Goal: Download file/media

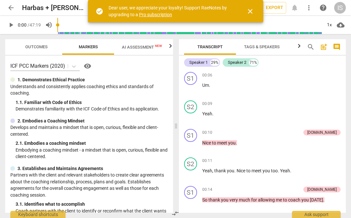
click at [251, 10] on span "close" at bounding box center [250, 11] width 8 height 8
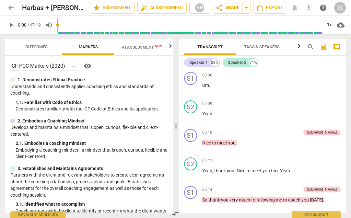
click at [279, 44] on span "Tags & Speakers" at bounding box center [262, 46] width 36 height 5
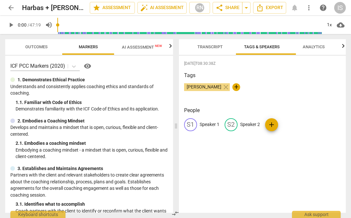
click at [218, 88] on span "[PERSON_NAME]" at bounding box center [204, 86] width 40 height 5
click at [200, 128] on p "Speaker 1" at bounding box center [209, 124] width 20 height 7
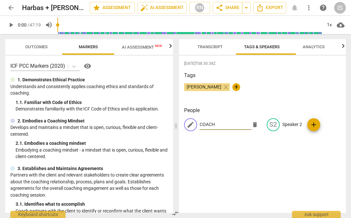
type input "COACH"
click at [317, 128] on span "add" at bounding box center [314, 125] width 8 height 8
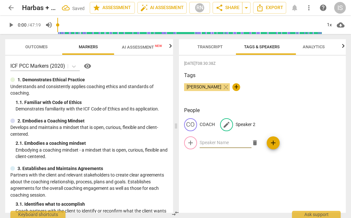
click at [255, 127] on p "Speaker 2" at bounding box center [245, 124] width 20 height 7
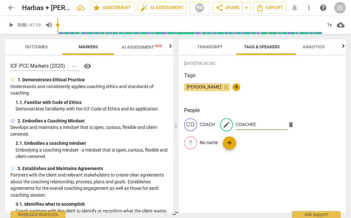
type input "COACHEE"
click at [282, 162] on div "[DATE]T08:30:38Z Tags [PERSON_NAME] close + People CO COACH edit COACHEE delete…" at bounding box center [262, 134] width 167 height 157
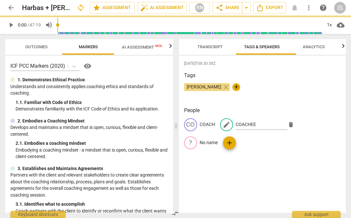
click at [320, 140] on div "People CO COACH edit COACHEE delete ? No name add" at bounding box center [262, 133] width 157 height 53
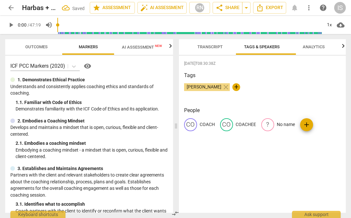
click at [323, 94] on div "[PERSON_NAME] close +" at bounding box center [262, 89] width 157 height 13
click at [208, 47] on span "Transcript" at bounding box center [209, 46] width 25 height 5
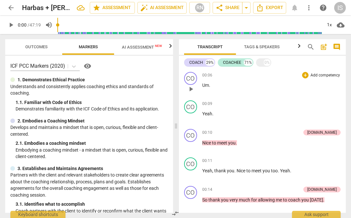
click at [191, 89] on span "play_arrow" at bounding box center [191, 89] width 8 height 8
click at [192, 89] on span "pause" at bounding box center [191, 89] width 8 height 8
type input "14"
click at [324, 48] on span "post_add" at bounding box center [324, 47] width 8 height 8
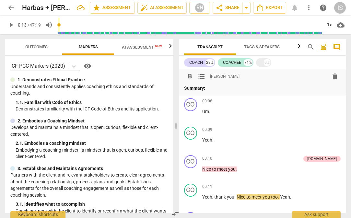
click at [324, 48] on span "post_add" at bounding box center [324, 47] width 8 height 8
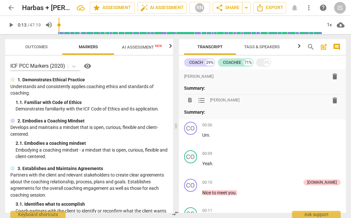
click at [202, 103] on span "format_list_bulleted" at bounding box center [202, 101] width 8 height 8
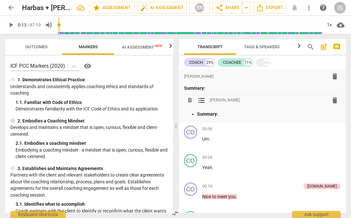
click at [202, 103] on span "format_list_bulleted" at bounding box center [202, 101] width 8 height 8
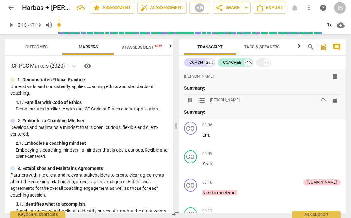
click at [308, 9] on span "more_vert" at bounding box center [309, 8] width 8 height 8
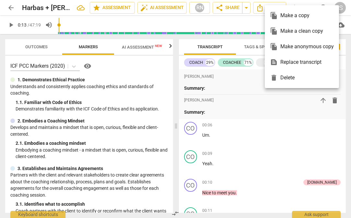
click at [256, 111] on div at bounding box center [175, 109] width 351 height 218
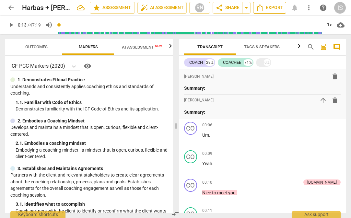
click at [259, 8] on icon "Export" at bounding box center [260, 8] width 8 height 8
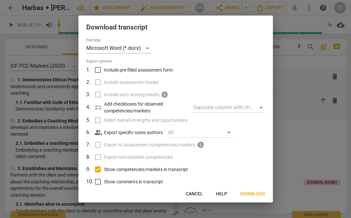
click at [259, 110] on div "Separate column with check marks" at bounding box center [229, 107] width 72 height 10
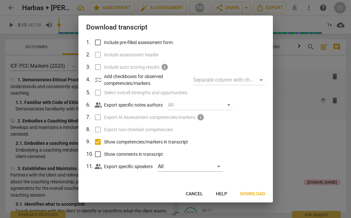
scroll to position [32, 0]
click at [222, 166] on div "All" at bounding box center [190, 166] width 65 height 10
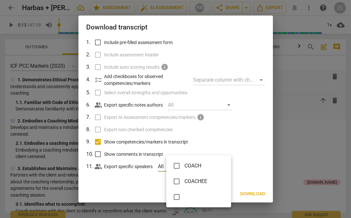
click at [176, 166] on input "checkbox" at bounding box center [177, 166] width 16 height 16
checkbox input "true"
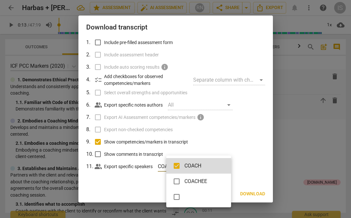
click at [176, 180] on input "checkbox" at bounding box center [177, 182] width 16 height 16
checkbox input "true"
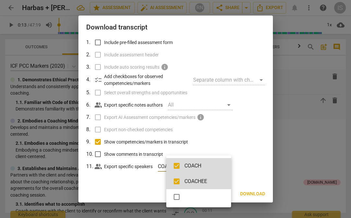
click at [252, 158] on div at bounding box center [175, 109] width 351 height 218
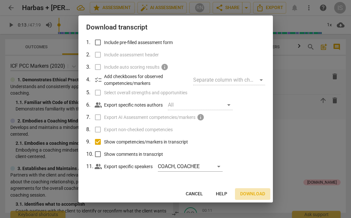
click at [252, 193] on span "Download" at bounding box center [252, 194] width 25 height 6
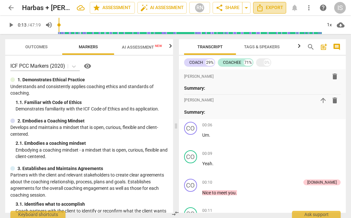
click at [274, 10] on span "Export" at bounding box center [269, 8] width 27 height 8
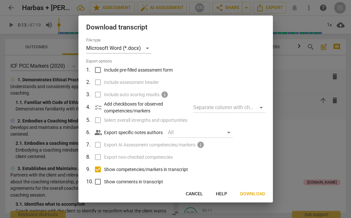
click at [97, 172] on input "Show competencies/markers in transcript" at bounding box center [98, 169] width 12 height 12
checkbox input "false"
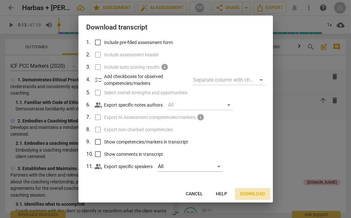
click at [254, 194] on span "Download" at bounding box center [252, 194] width 25 height 6
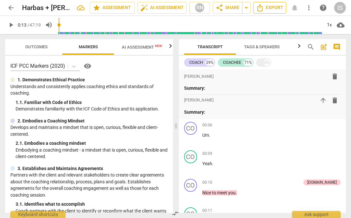
click at [273, 6] on span "Export" at bounding box center [269, 8] width 27 height 8
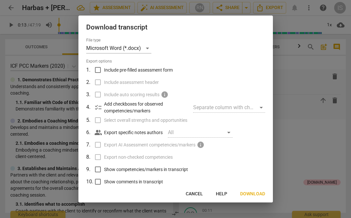
click at [99, 173] on input "Show competencies/markers in transcript" at bounding box center [98, 169] width 12 height 12
checkbox input "true"
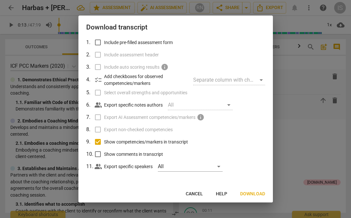
click at [100, 154] on input "Show comments in transcript" at bounding box center [98, 154] width 12 height 12
checkbox input "false"
click at [253, 194] on span "Download" at bounding box center [252, 194] width 25 height 6
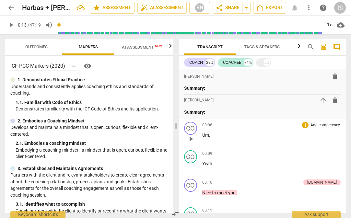
click at [191, 139] on span "play_arrow" at bounding box center [191, 139] width 8 height 8
click at [189, 139] on span "pause" at bounding box center [191, 139] width 8 height 8
click at [191, 141] on span "play_arrow" at bounding box center [191, 139] width 8 height 8
click at [191, 142] on span "pause" at bounding box center [191, 139] width 8 height 8
click at [191, 140] on span "play_arrow" at bounding box center [191, 139] width 8 height 8
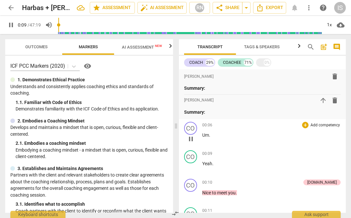
click at [191, 140] on span "pause" at bounding box center [191, 139] width 8 height 8
click at [191, 171] on span "play_arrow" at bounding box center [191, 168] width 8 height 8
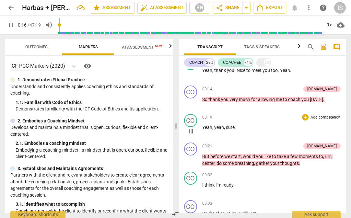
click at [188, 135] on span "pause" at bounding box center [191, 131] width 8 height 8
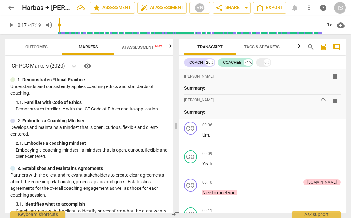
scroll to position [32, 0]
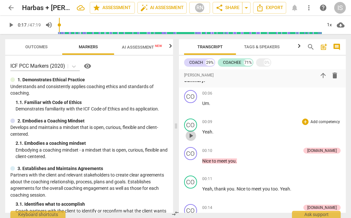
click at [191, 136] on span "play_arrow" at bounding box center [191, 136] width 8 height 8
click at [190, 107] on span "pause" at bounding box center [191, 107] width 8 height 8
click at [190, 107] on span "play_arrow" at bounding box center [191, 107] width 8 height 8
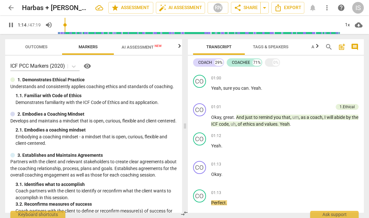
scroll to position [573, 0]
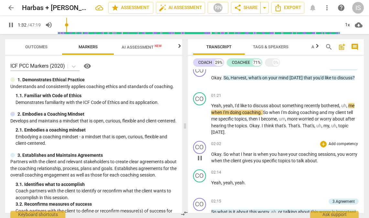
click at [245, 164] on p "Okay . So what I hear is when you have your coaching sessions , you worry when …" at bounding box center [285, 157] width 148 height 13
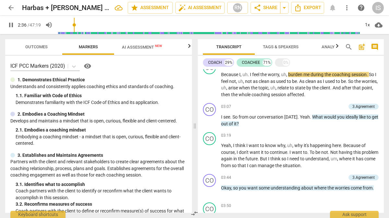
scroll to position [762, 0]
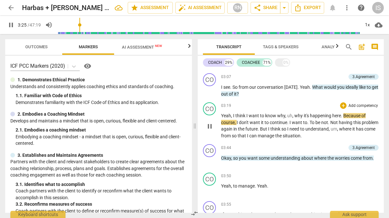
click at [343, 118] on span "." at bounding box center [342, 115] width 2 height 5
type input "208"
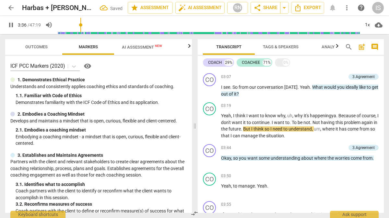
scroll to position [0, 0]
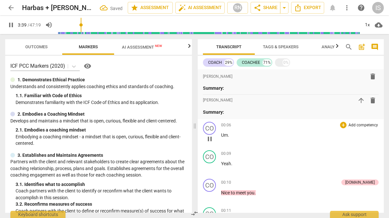
click at [210, 139] on span "pause" at bounding box center [210, 139] width 8 height 8
click at [209, 141] on span "play_arrow" at bounding box center [210, 139] width 8 height 8
click at [210, 142] on span "pause" at bounding box center [210, 139] width 8 height 8
type input "10"
